Goal: Browse casually: Explore the website without a specific task or goal

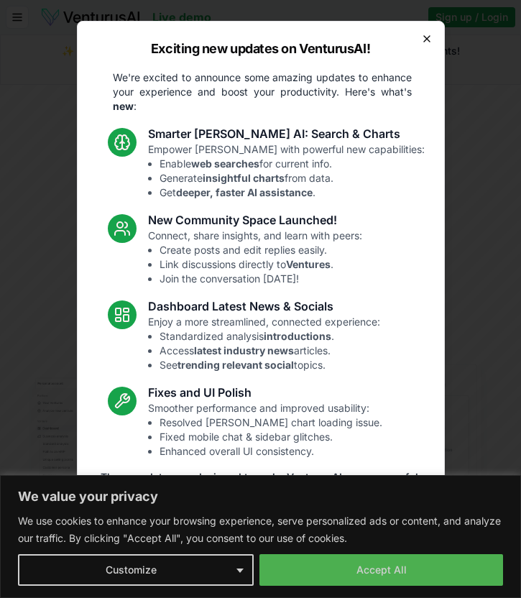
click at [423, 40] on icon "button" at bounding box center [426, 38] width 11 height 11
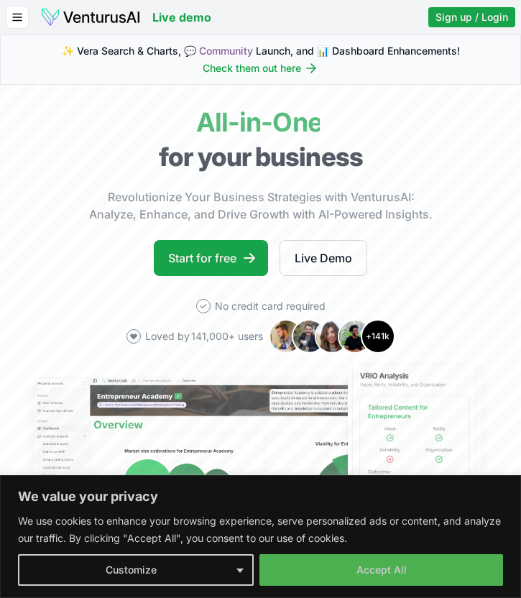
scroll to position [31, 0]
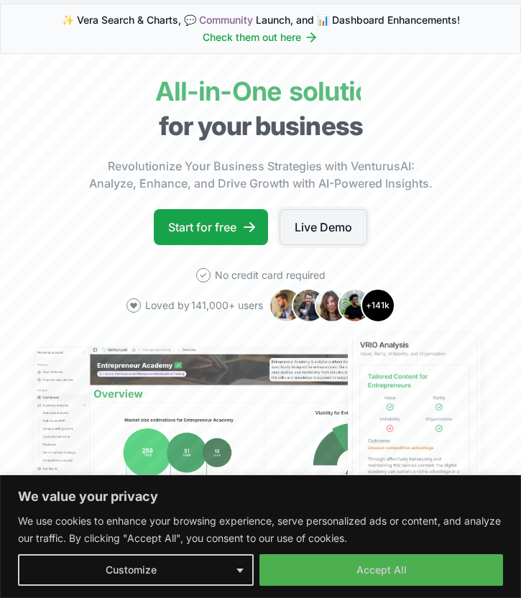
click at [314, 223] on link "Live Demo" at bounding box center [324, 227] width 88 height 36
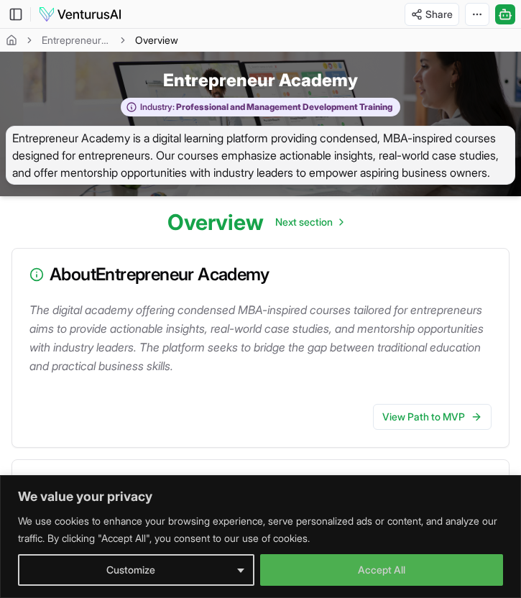
click at [209, 156] on span "Entrepreneur Academy is a digital learning platform providing condensed, MBA-in…" at bounding box center [261, 155] width 510 height 59
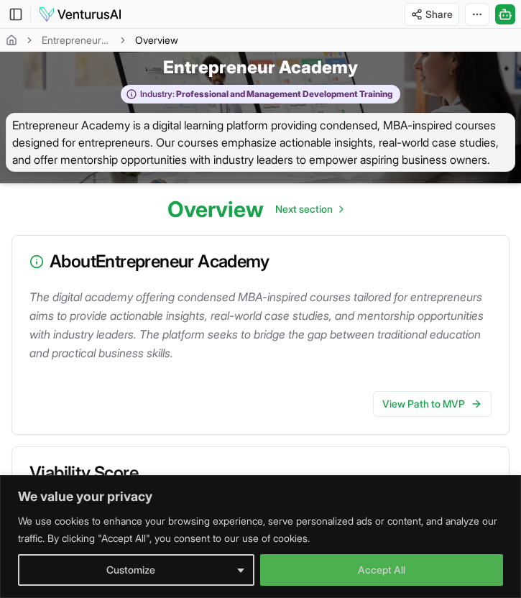
scroll to position [14, 0]
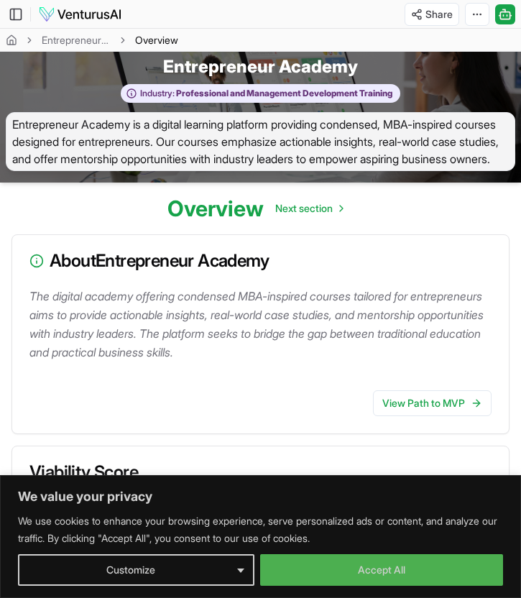
drag, startPoint x: 245, startPoint y: 351, endPoint x: 225, endPoint y: 333, distance: 26.5
click at [232, 343] on p "The digital academy offering condensed MBA-inspired courses tailored for entrep…" at bounding box center [263, 324] width 468 height 75
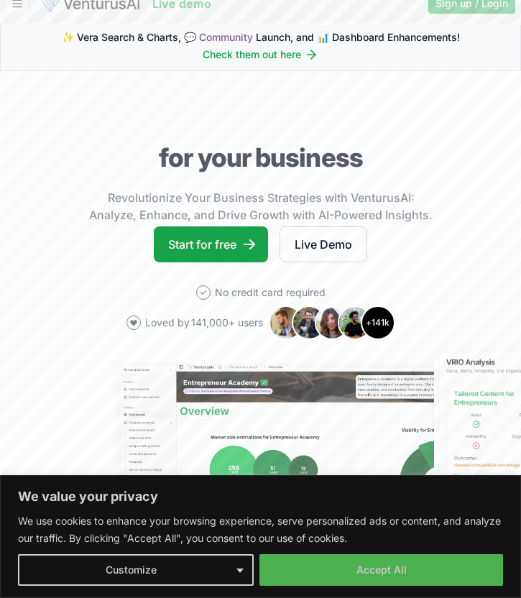
scroll to position [31, 0]
